Goal: Find contact information: Find contact information

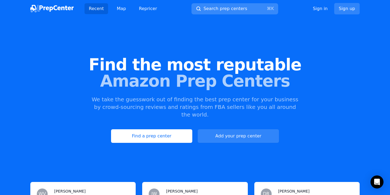
click at [219, 9] on span "Search prep centers" at bounding box center [226, 8] width 44 height 7
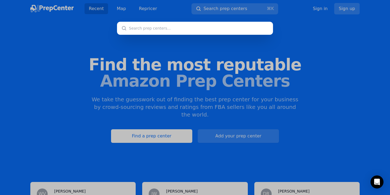
click at [123, 9] on div at bounding box center [195, 97] width 390 height 195
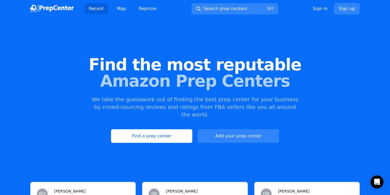
click at [123, 9] on link "Map" at bounding box center [121, 8] width 18 height 11
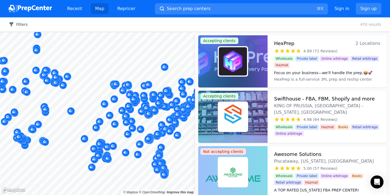
click at [20, 24] on button "Filters" at bounding box center [18, 24] width 19 height 5
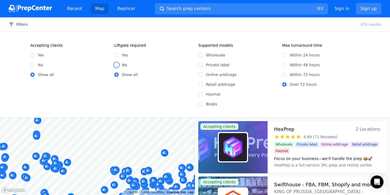
click at [115, 65] on input "No" at bounding box center [116, 65] width 4 height 4
radio input "true"
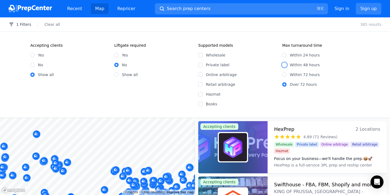
click at [285, 64] on input "Within 48 hours" at bounding box center [284, 65] width 4 height 4
radio input "true"
click at [366, 24] on p "336 results" at bounding box center [371, 24] width 21 height 5
click at [375, 28] on div "2 Filters Clear all 336 results" at bounding box center [195, 24] width 390 height 14
click at [373, 23] on p "336 results" at bounding box center [371, 24] width 21 height 5
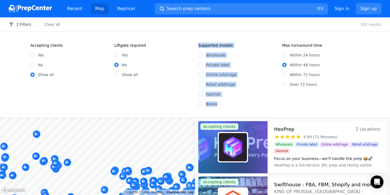
drag, startPoint x: 197, startPoint y: 44, endPoint x: 217, endPoint y: 105, distance: 64.2
click at [217, 105] on div "Accepting clients Yes No Show all Liftgate required Yes No Show all Supported m…" at bounding box center [195, 75] width 347 height 64
copy fieldset "Supported models Wholesale Private label Online arbitrage Retail arbitrage Hazm…"
click at [200, 54] on input "Wholesale" at bounding box center [200, 55] width 4 height 4
checkbox input "true"
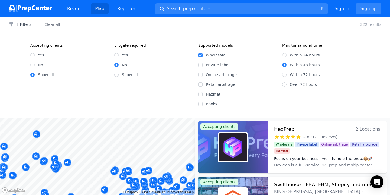
click at [255, 81] on div "Wholesale Private label Online arbitrage Retail arbitrage Hazmat Books" at bounding box center [237, 77] width 78 height 59
click at [25, 21] on div "3 Filters Clear all 322 results" at bounding box center [195, 24] width 390 height 14
click at [25, 24] on button "3 Filters" at bounding box center [20, 24] width 22 height 5
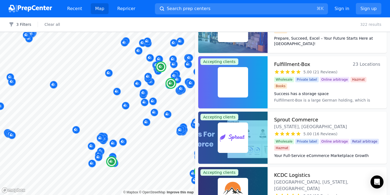
scroll to position [251, 0]
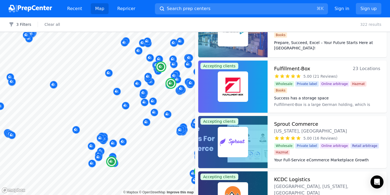
click at [329, 73] on span "5.00 (21 Reviews)" at bounding box center [321, 75] width 34 height 5
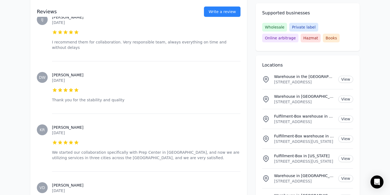
scroll to position [723, 0]
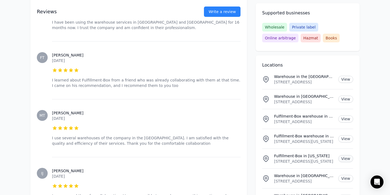
click at [342, 159] on link "View" at bounding box center [346, 158] width 15 height 7
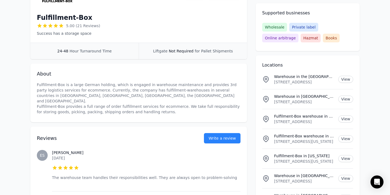
scroll to position [0, 0]
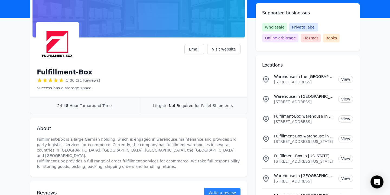
scroll to position [52, 0]
click at [198, 50] on link "Email" at bounding box center [195, 49] width 20 height 10
click at [202, 48] on link "Email" at bounding box center [195, 49] width 20 height 10
